Goal: Task Accomplishment & Management: Manage account settings

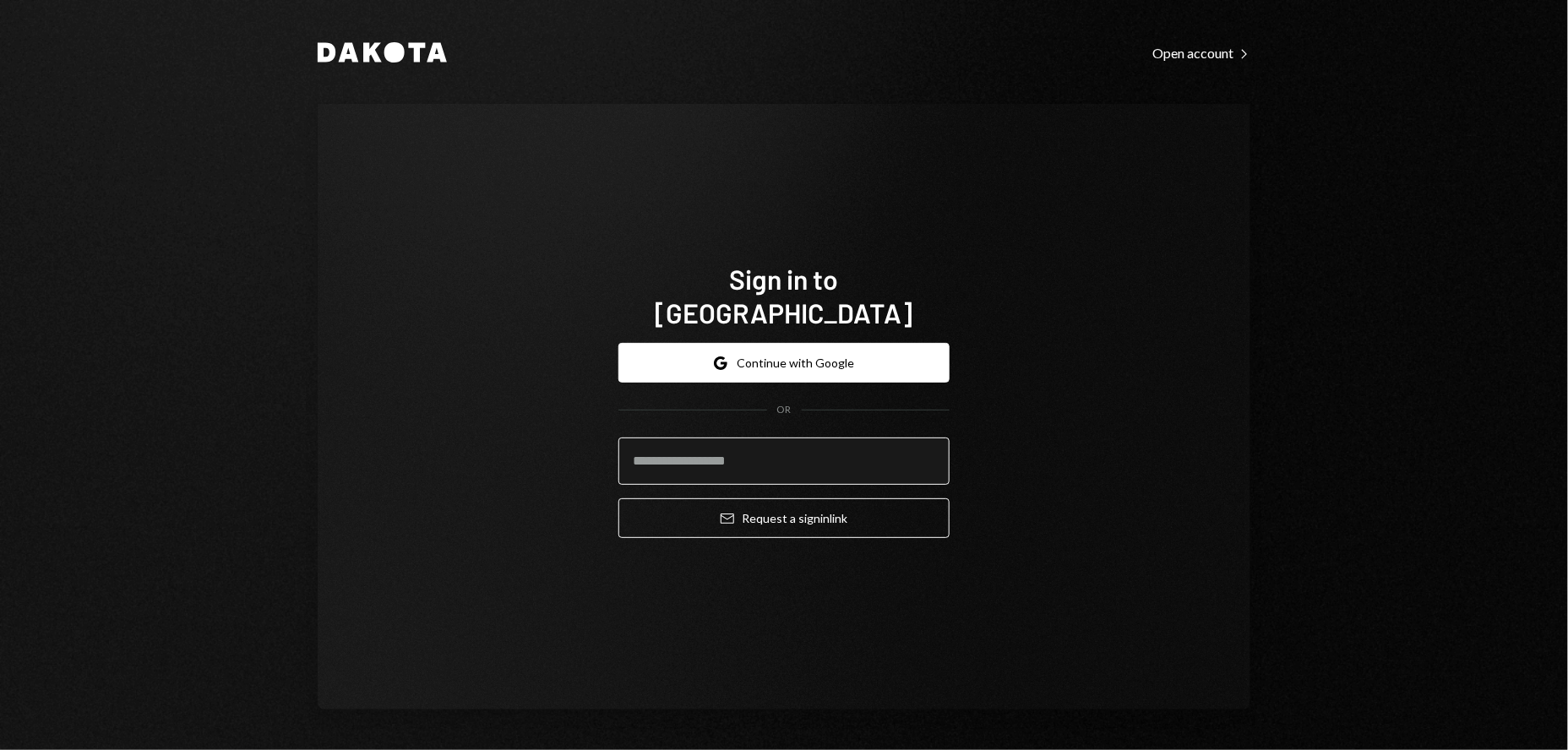
click at [707, 459] on input "email" at bounding box center [784, 461] width 331 height 47
type input "**********"
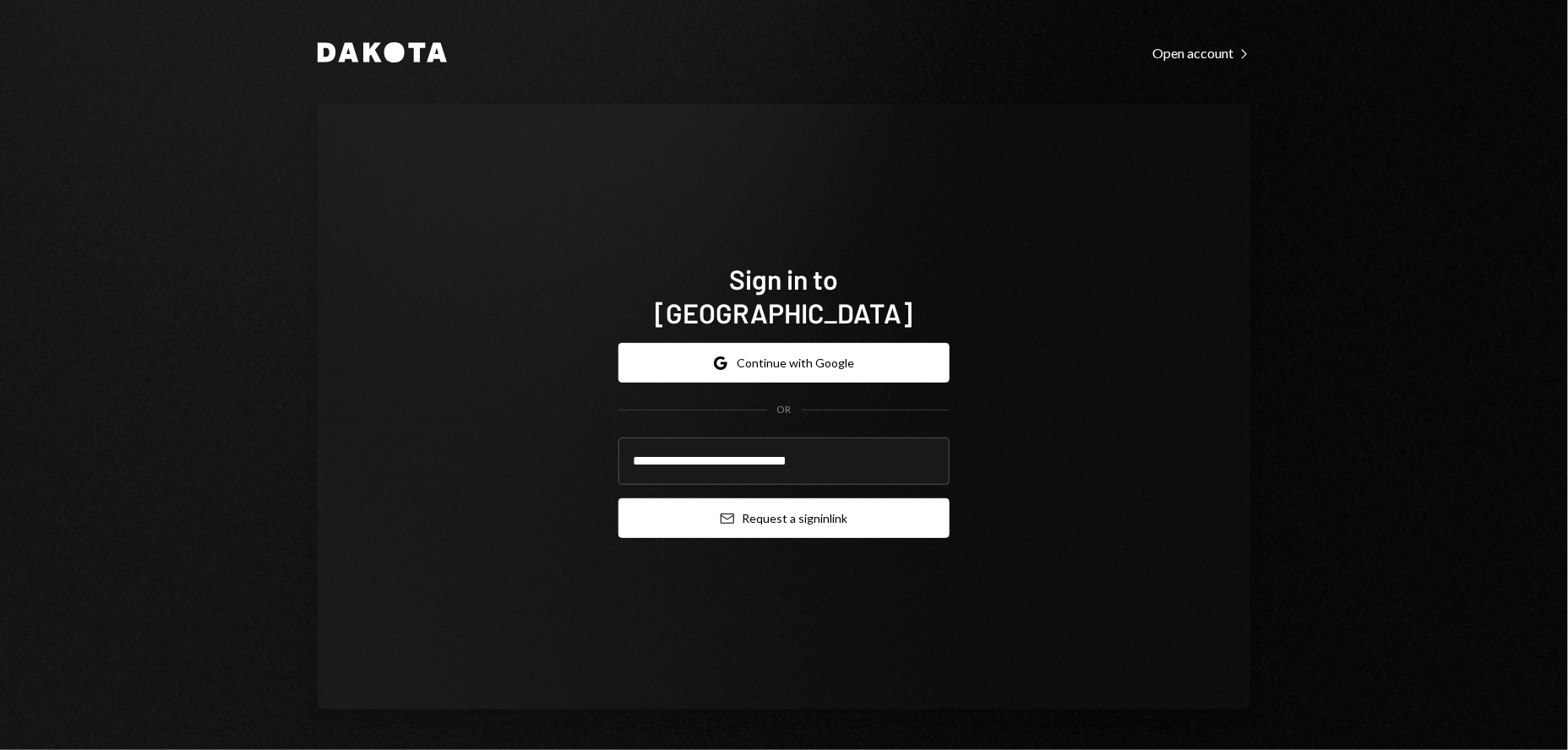
click at [783, 501] on button "Email Request a sign in link" at bounding box center [784, 518] width 331 height 40
